Goal: Task Accomplishment & Management: Manage account settings

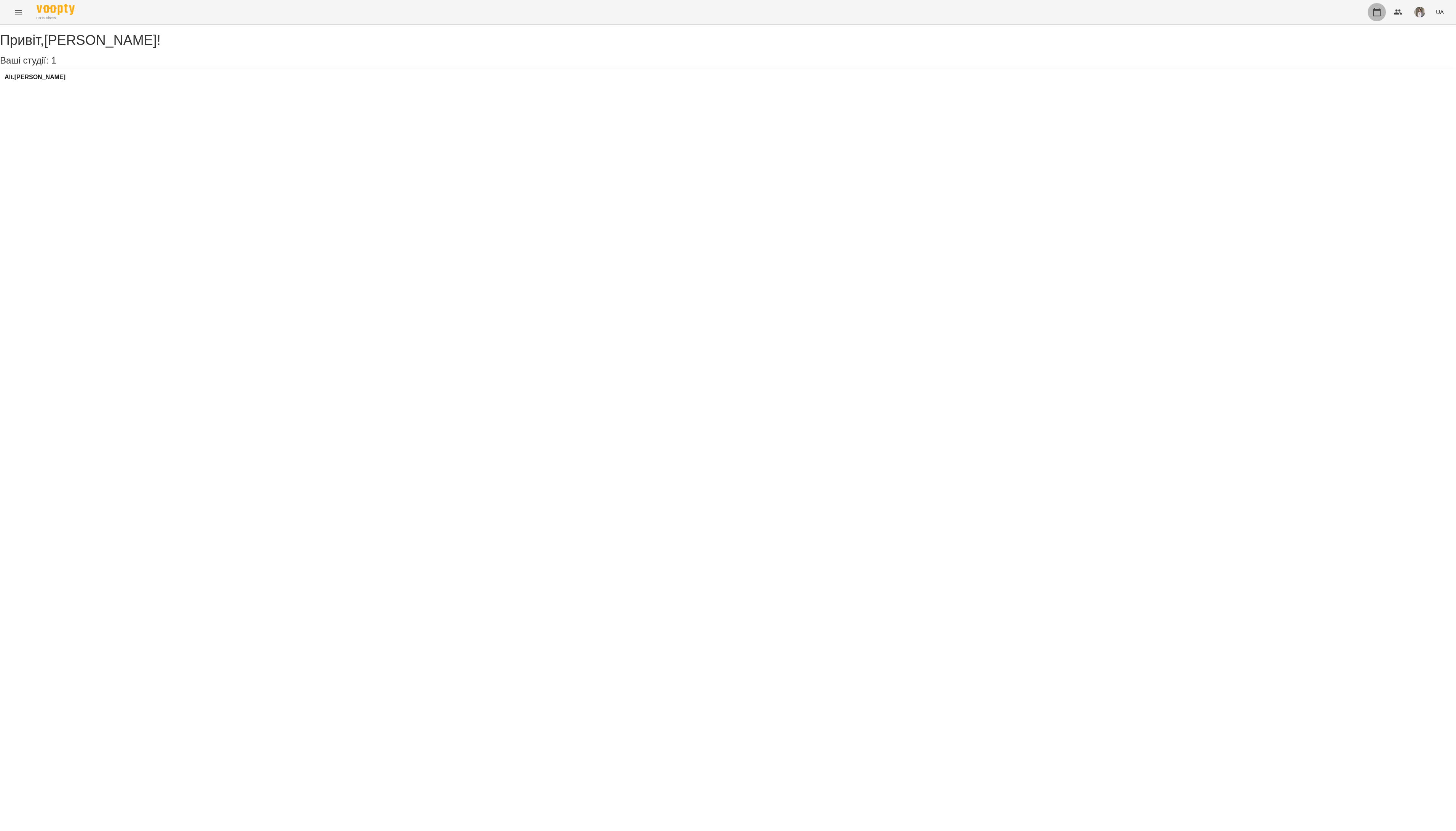
click at [1372, 14] on icon "button" at bounding box center [1377, 12] width 9 height 9
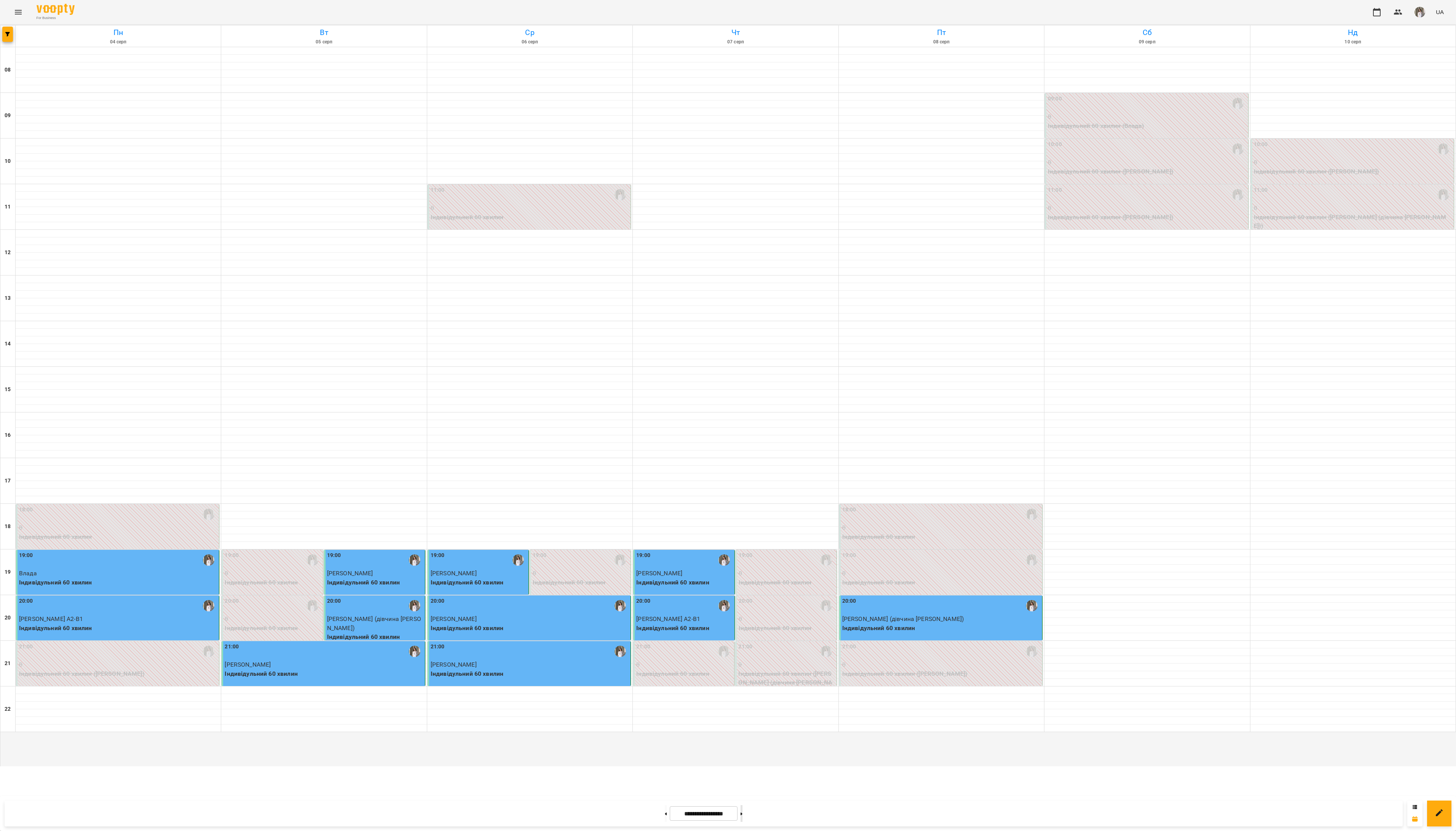
click at [743, 820] on button at bounding box center [741, 813] width 2 height 17
type input "**********"
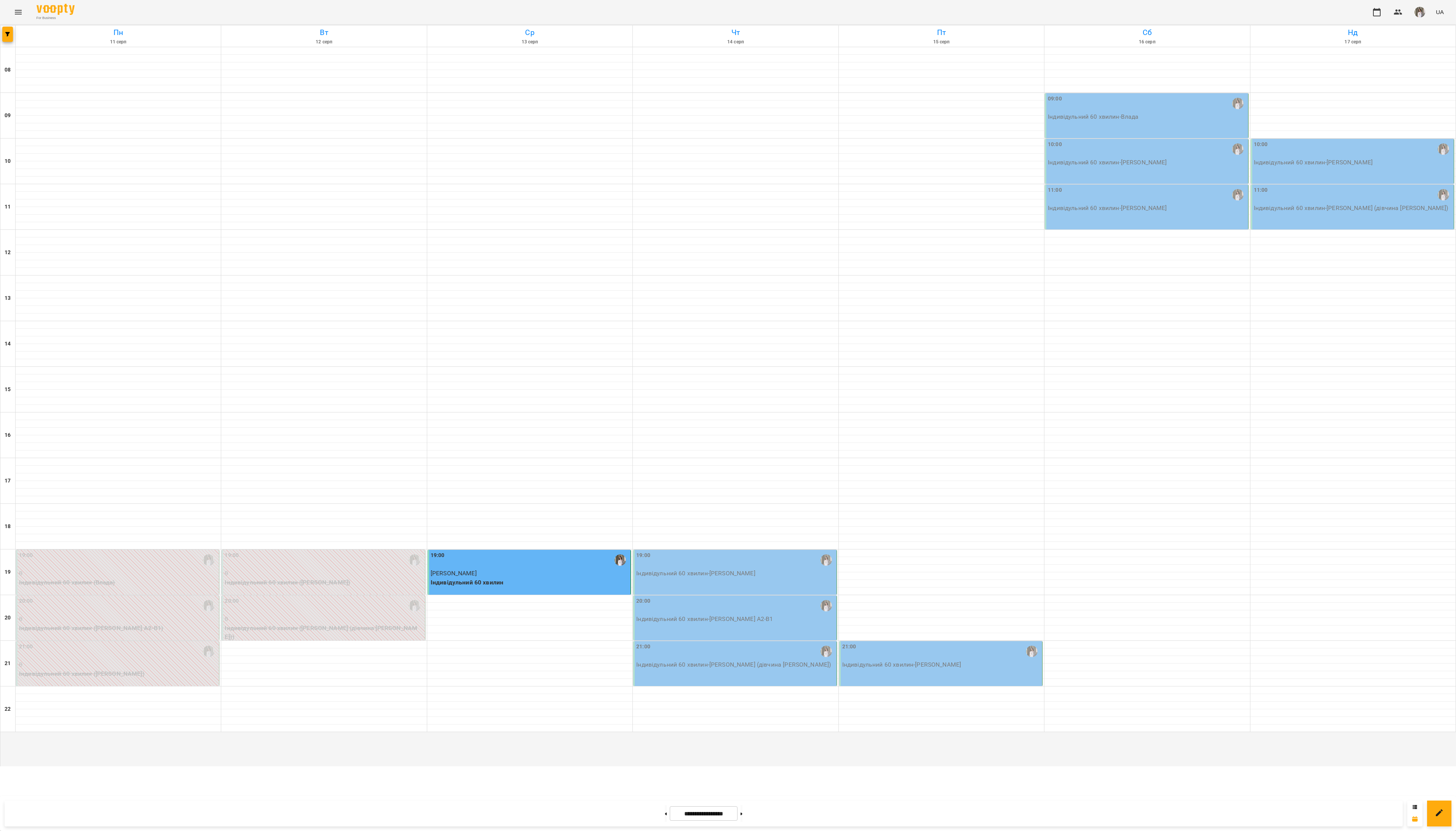
click at [793, 569] on div "19:00" at bounding box center [735, 560] width 198 height 18
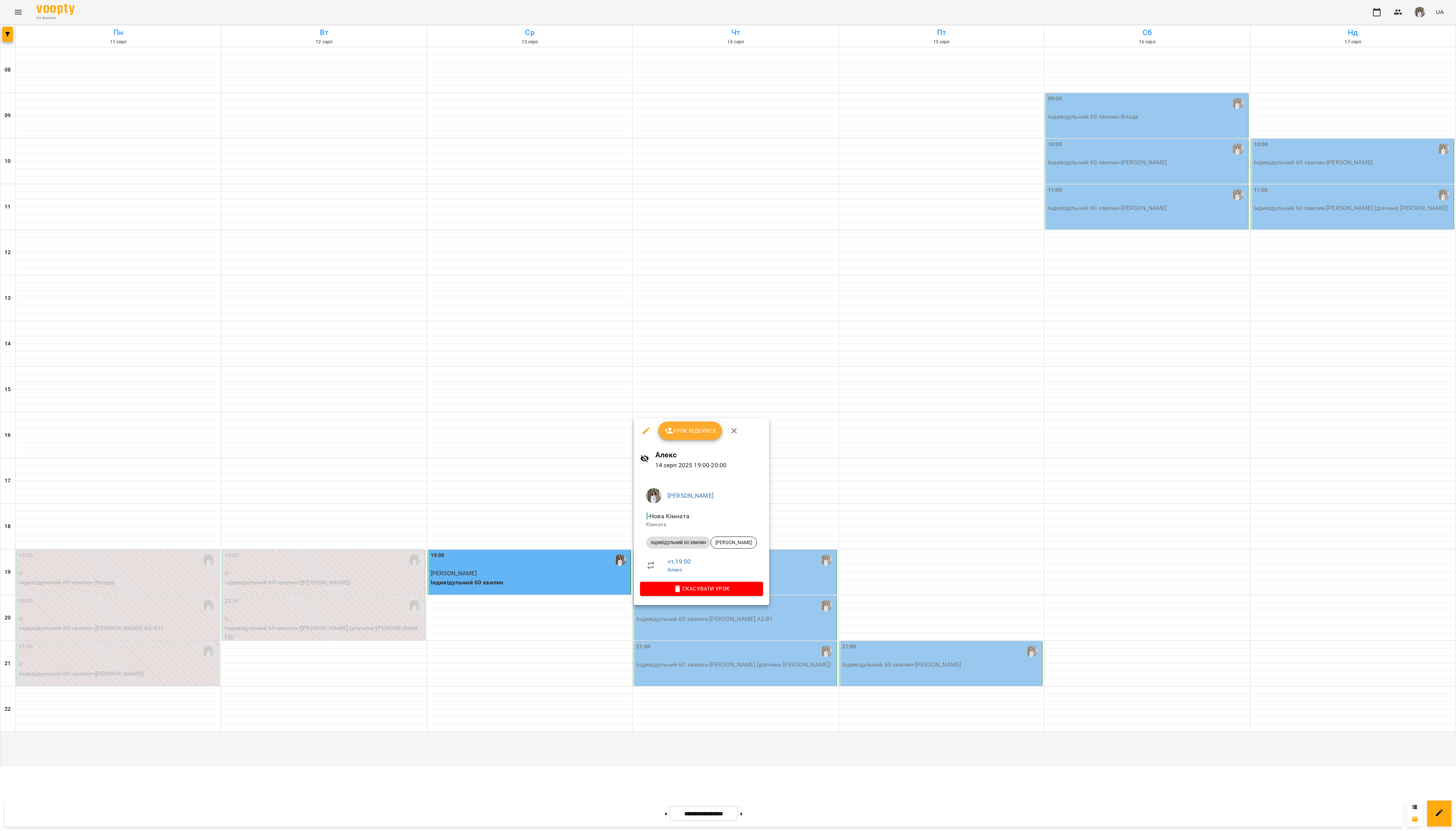
click at [683, 429] on span "Урок відбувся" at bounding box center [691, 430] width 52 height 9
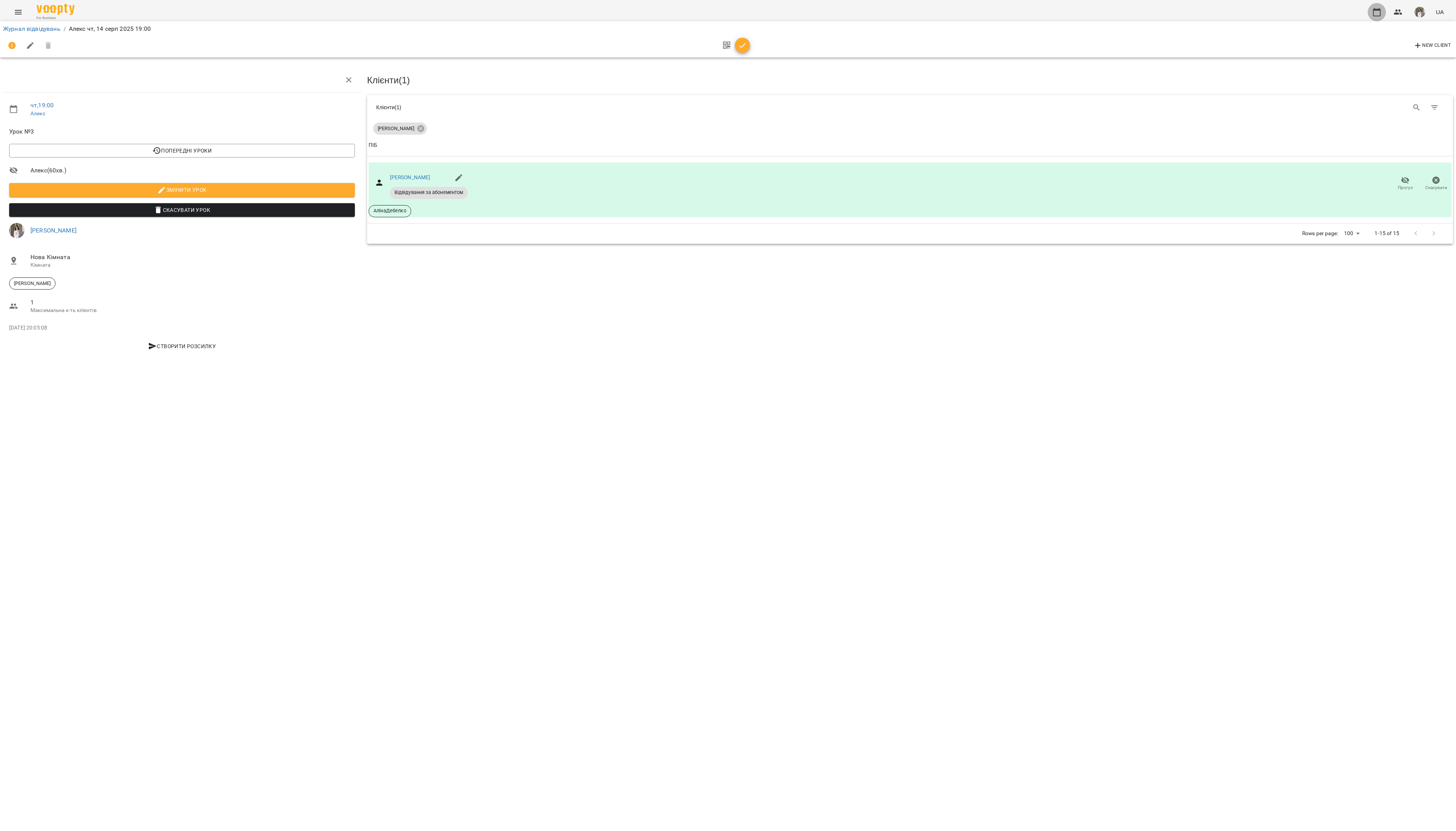
click at [1371, 11] on button "button" at bounding box center [1377, 12] width 18 height 18
